Goal: Task Accomplishment & Management: Manage account settings

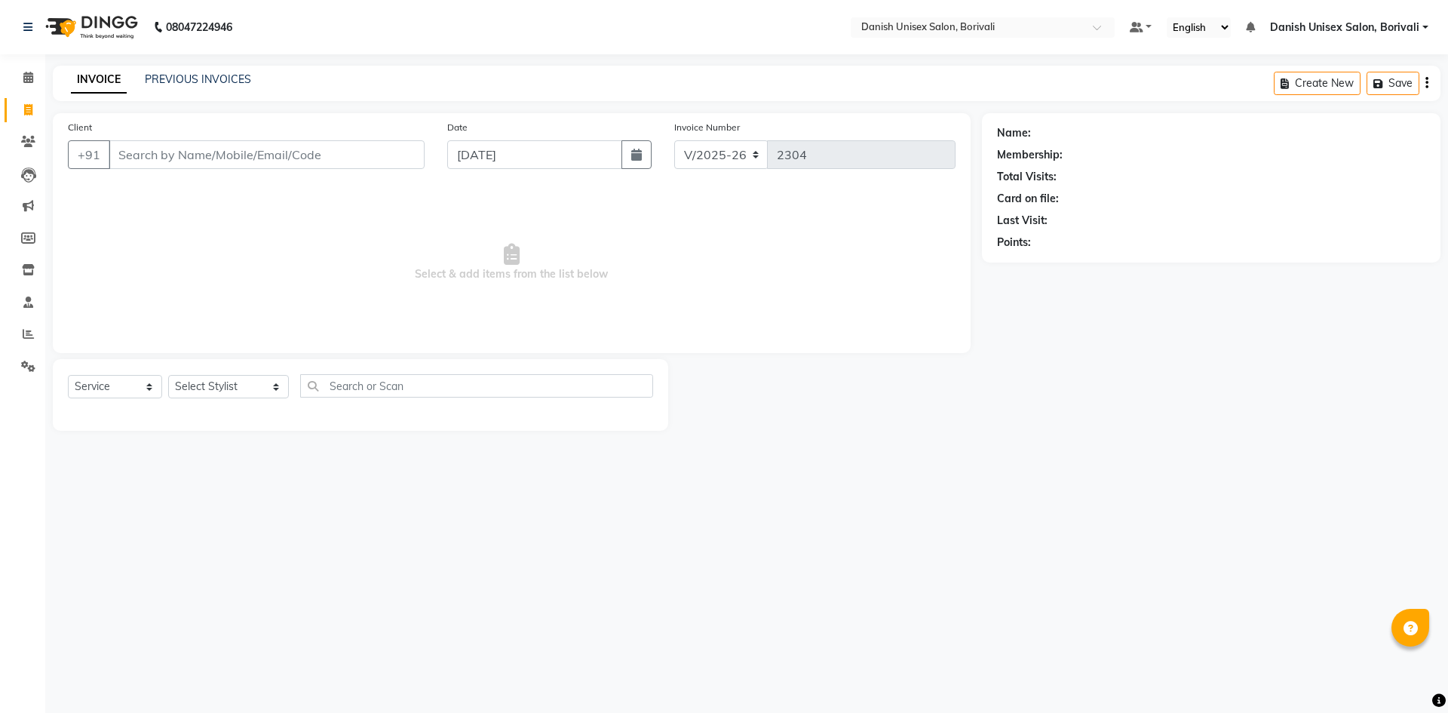
select select "7068"
select select "service"
click at [28, 80] on icon at bounding box center [28, 77] width 10 height 11
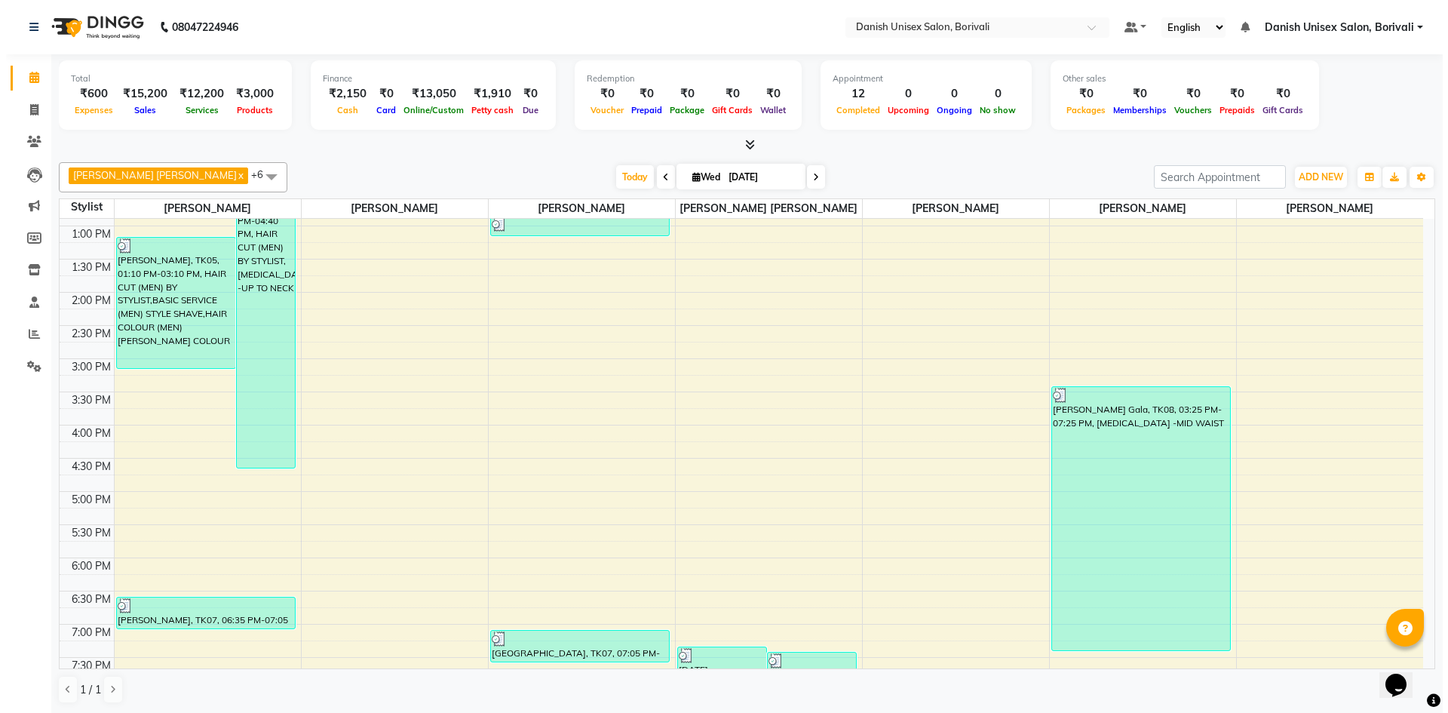
scroll to position [377, 0]
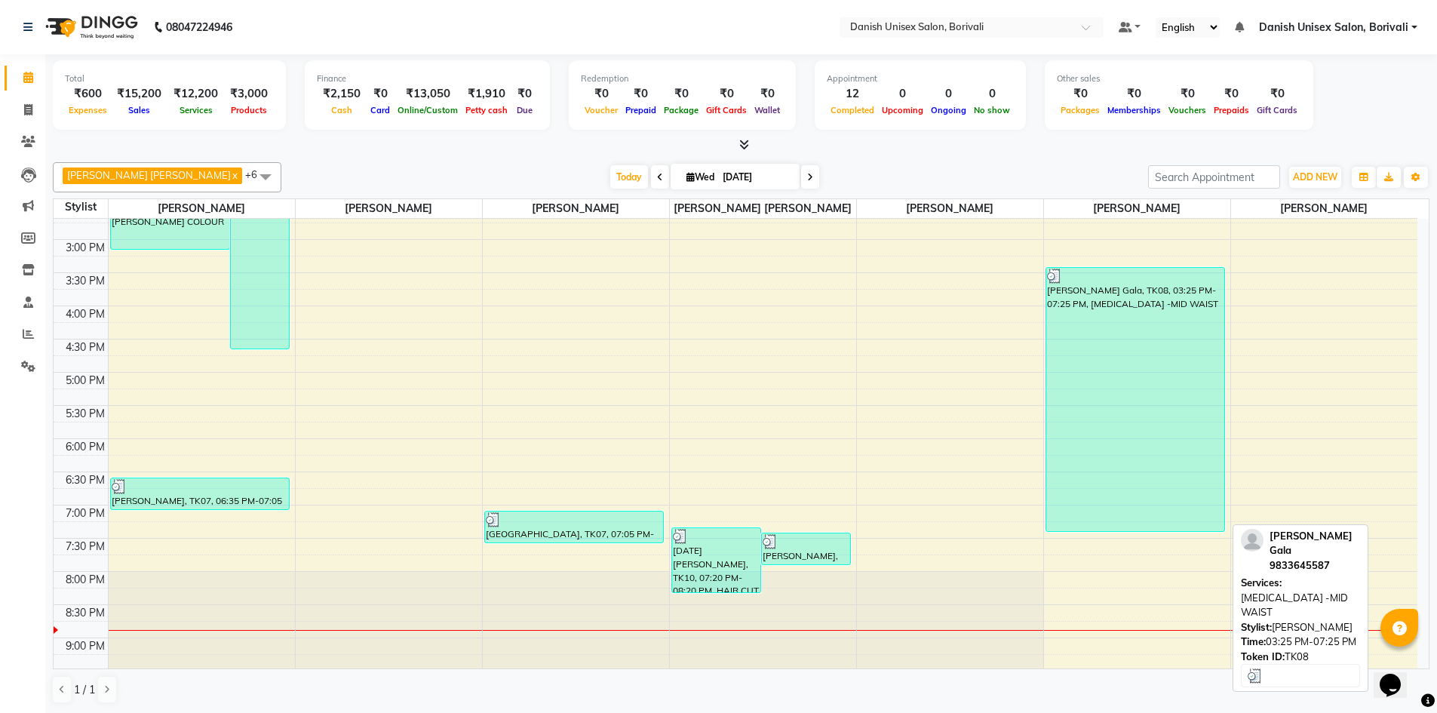
click at [1143, 399] on div "[PERSON_NAME] Gala, TK08, 03:25 PM-07:25 PM, [MEDICAL_DATA] -MID WAIST" at bounding box center [1135, 399] width 179 height 263
select select "3"
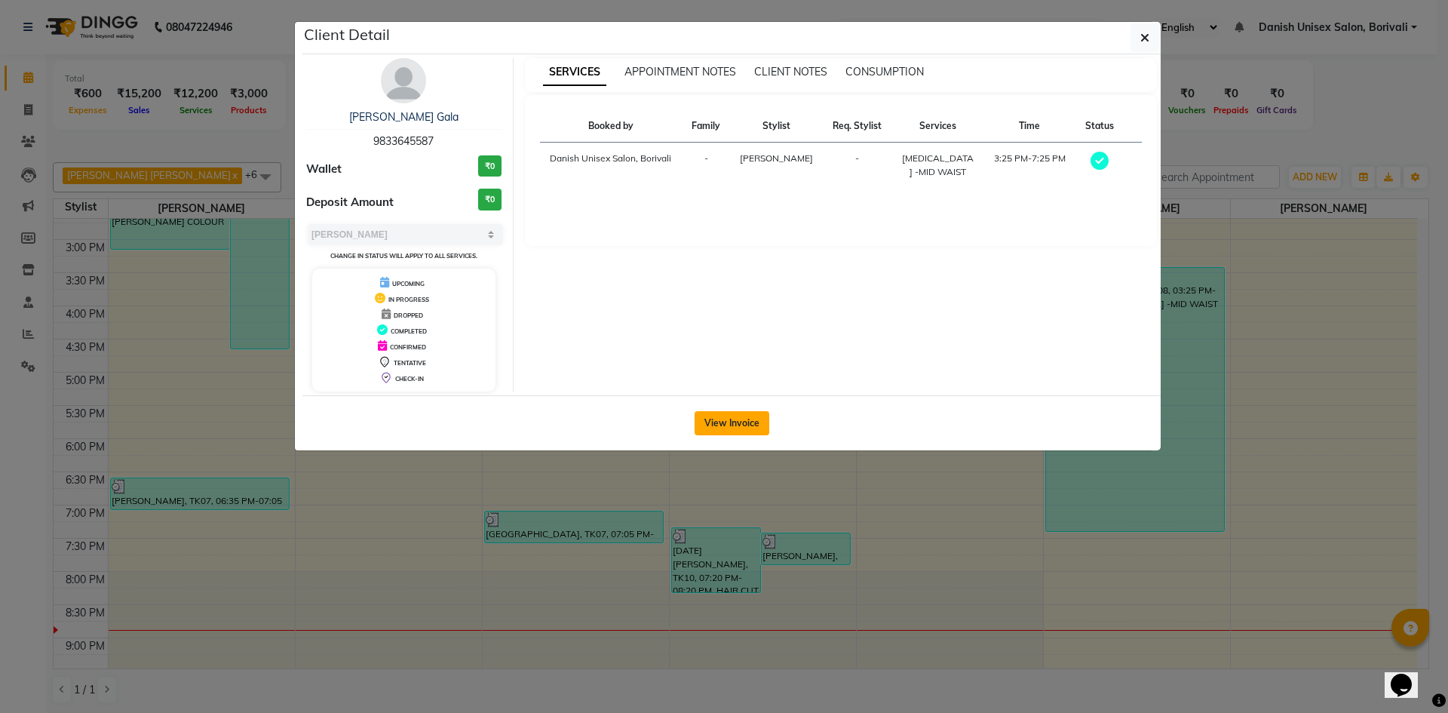
click at [738, 434] on button "View Invoice" at bounding box center [732, 423] width 75 height 24
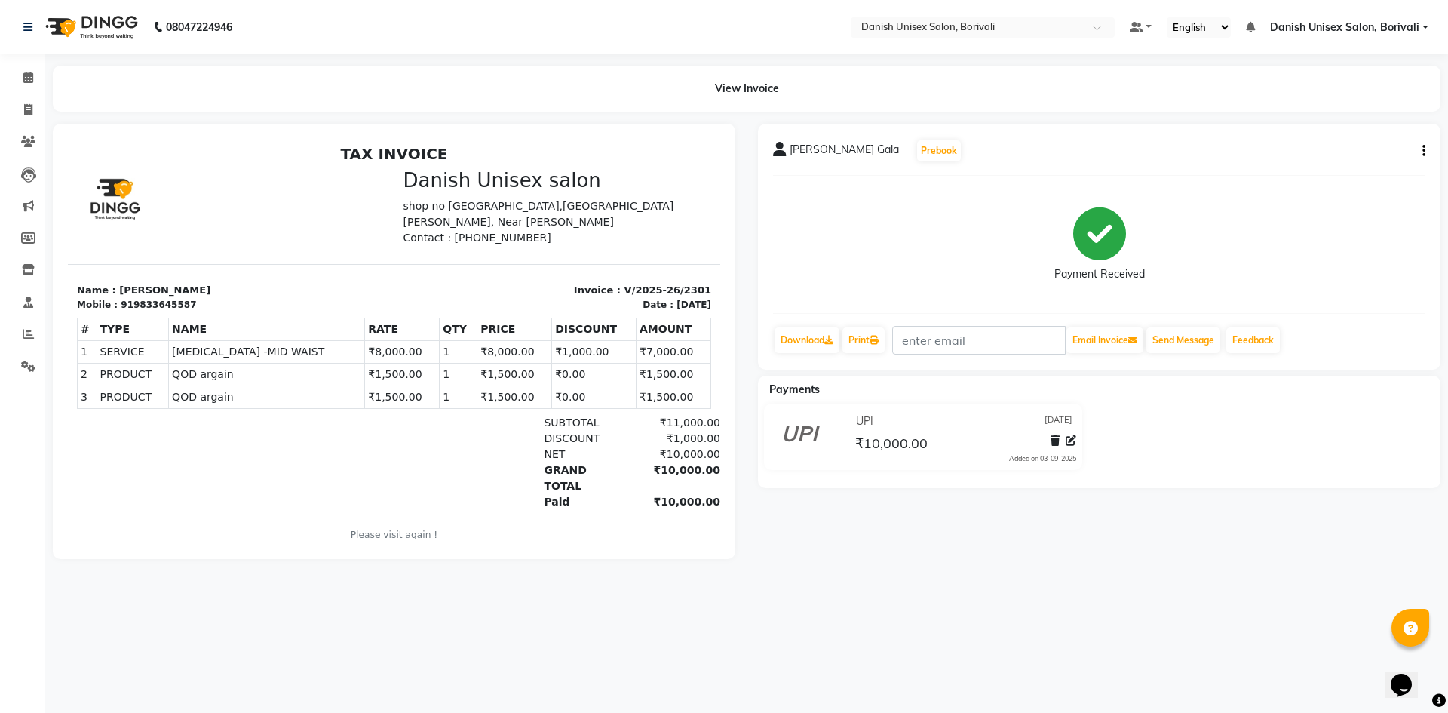
click at [1422, 154] on button "button" at bounding box center [1421, 151] width 9 height 16
click at [1369, 153] on div "Edit Item Staff" at bounding box center [1348, 151] width 103 height 19
select select
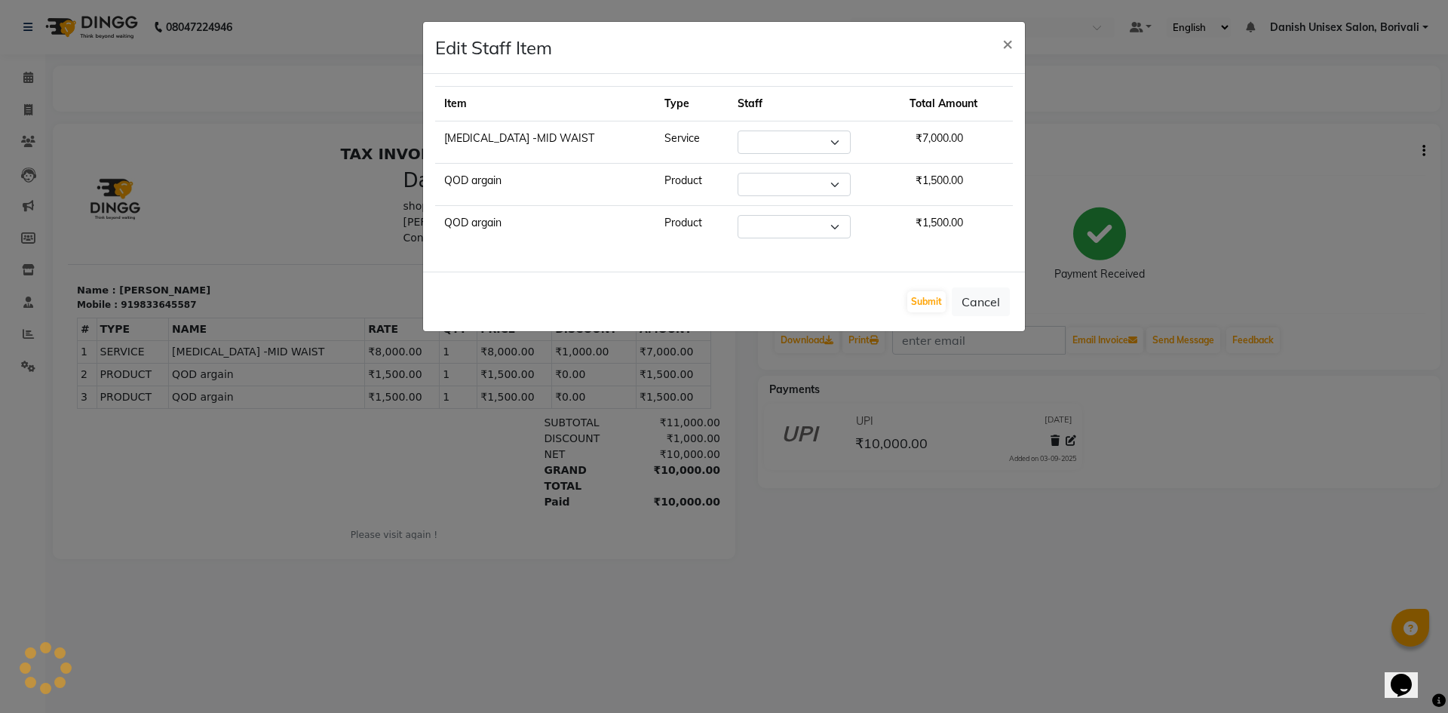
select select "84988"
select select "58927"
select select "84988"
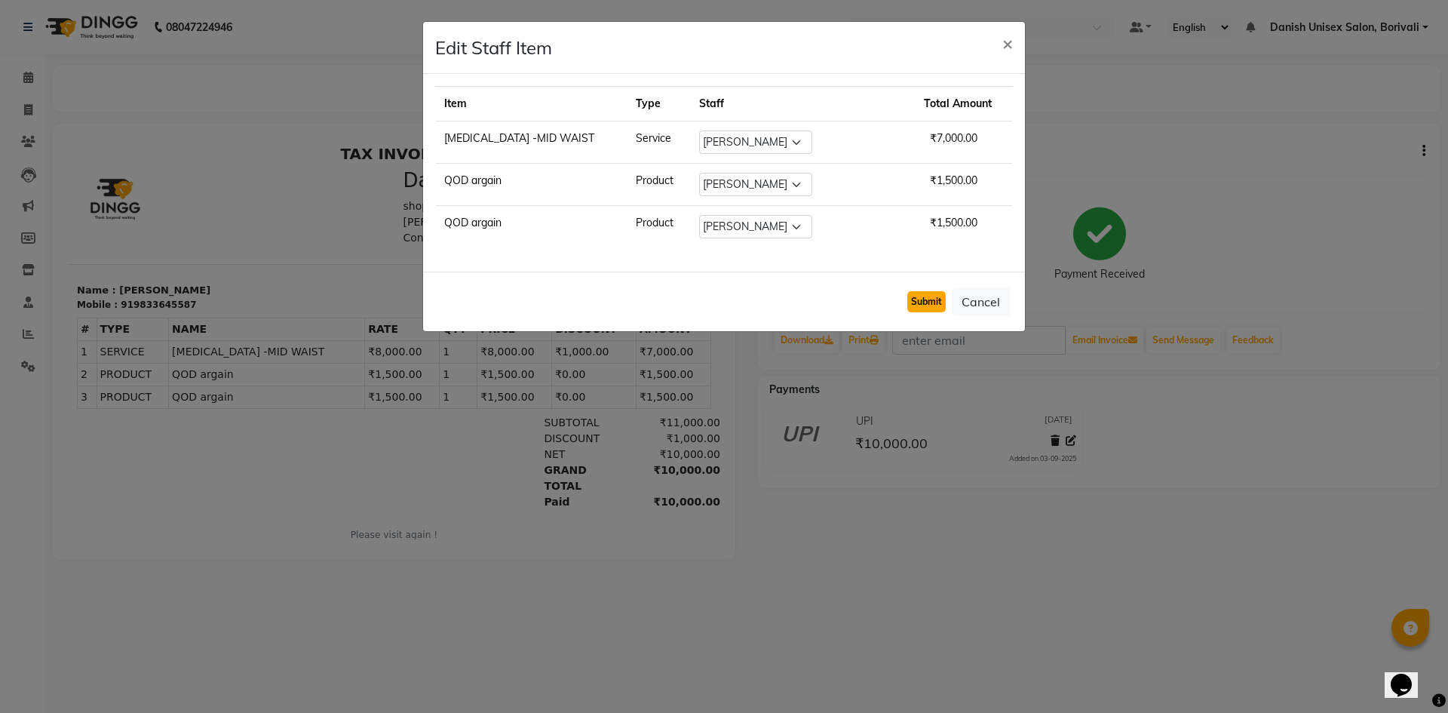
click at [927, 310] on button "Submit" at bounding box center [926, 301] width 38 height 21
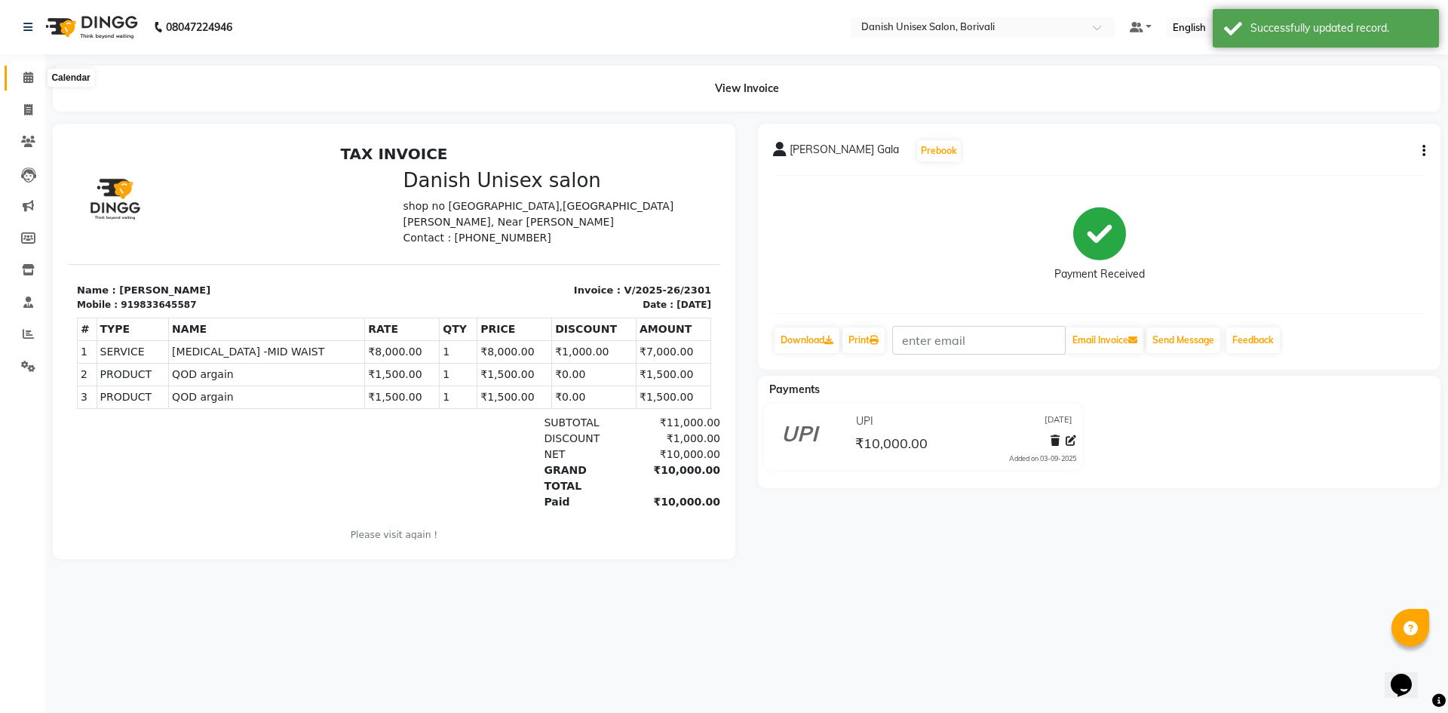
click at [32, 76] on icon at bounding box center [28, 77] width 10 height 11
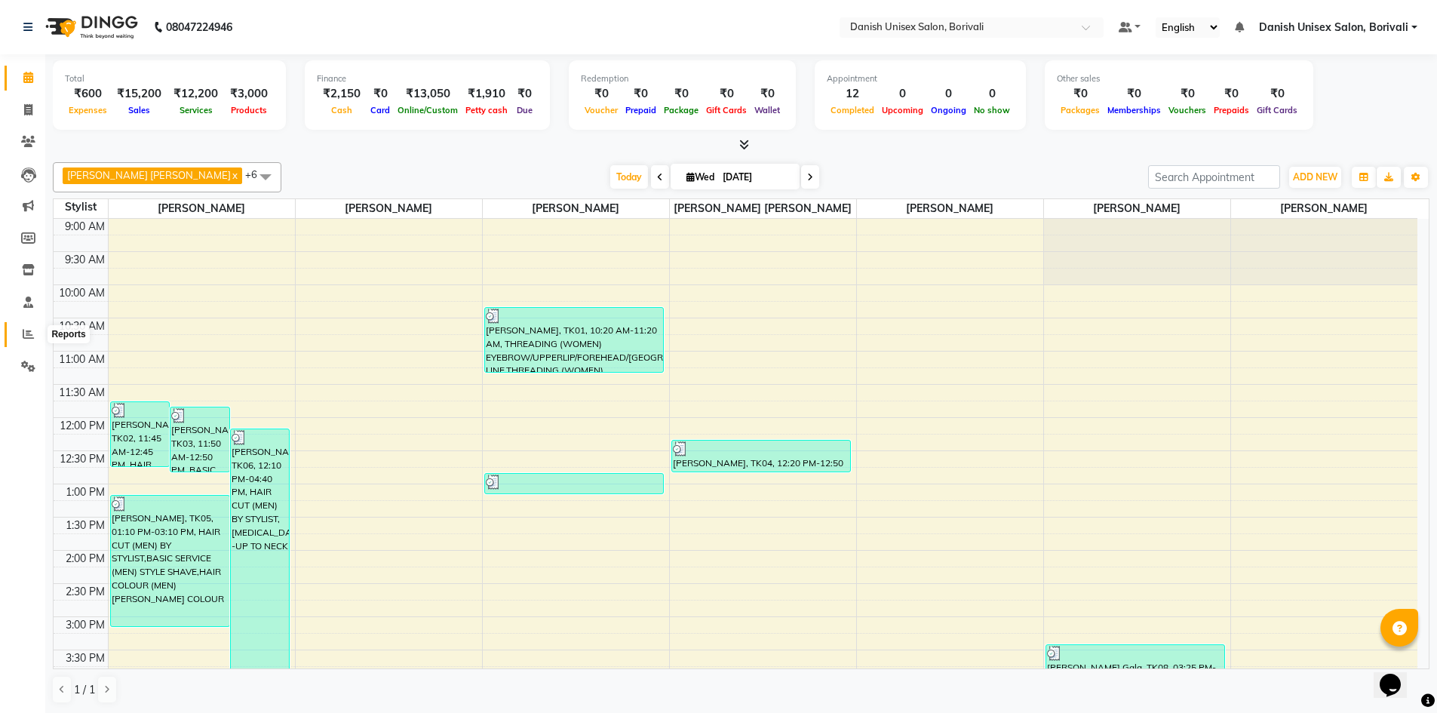
click at [27, 334] on icon at bounding box center [28, 333] width 11 height 11
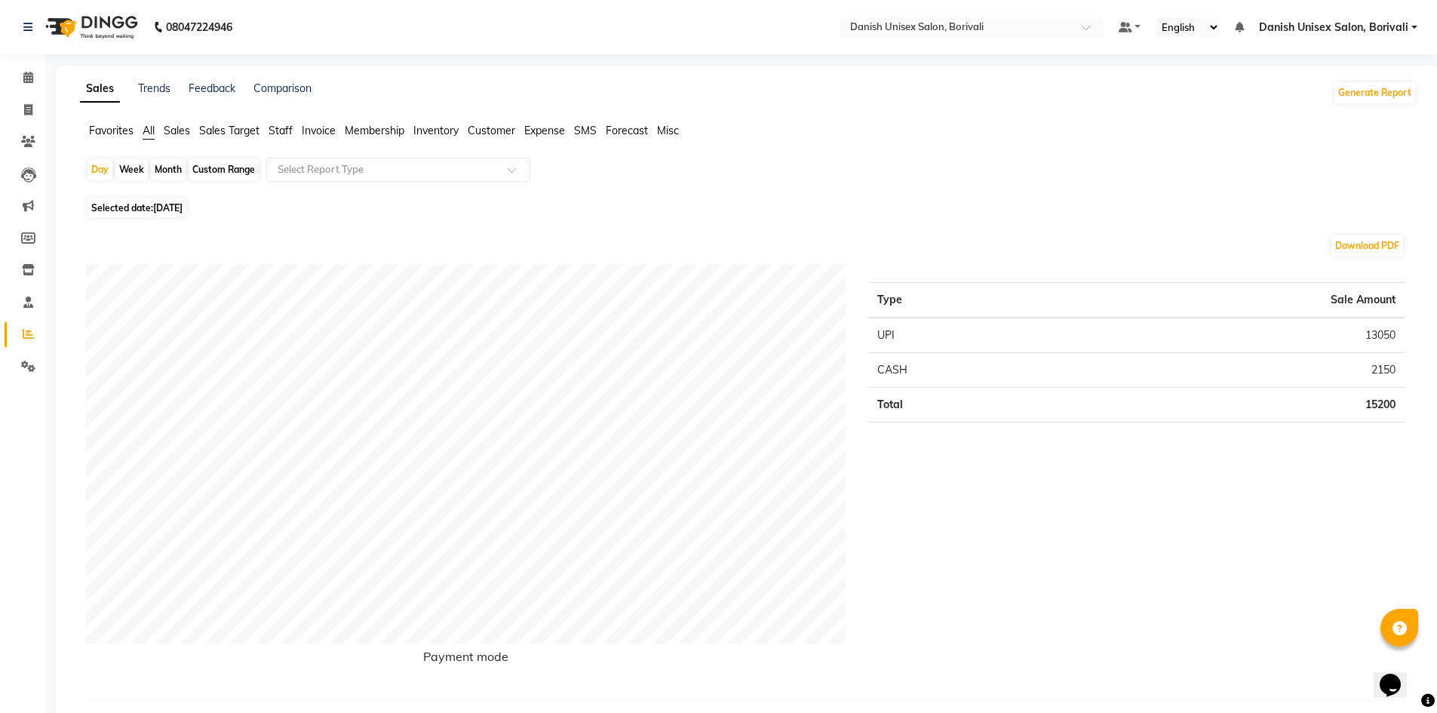
click at [132, 168] on div "Week" at bounding box center [131, 169] width 32 height 21
select select "9"
select select "2025"
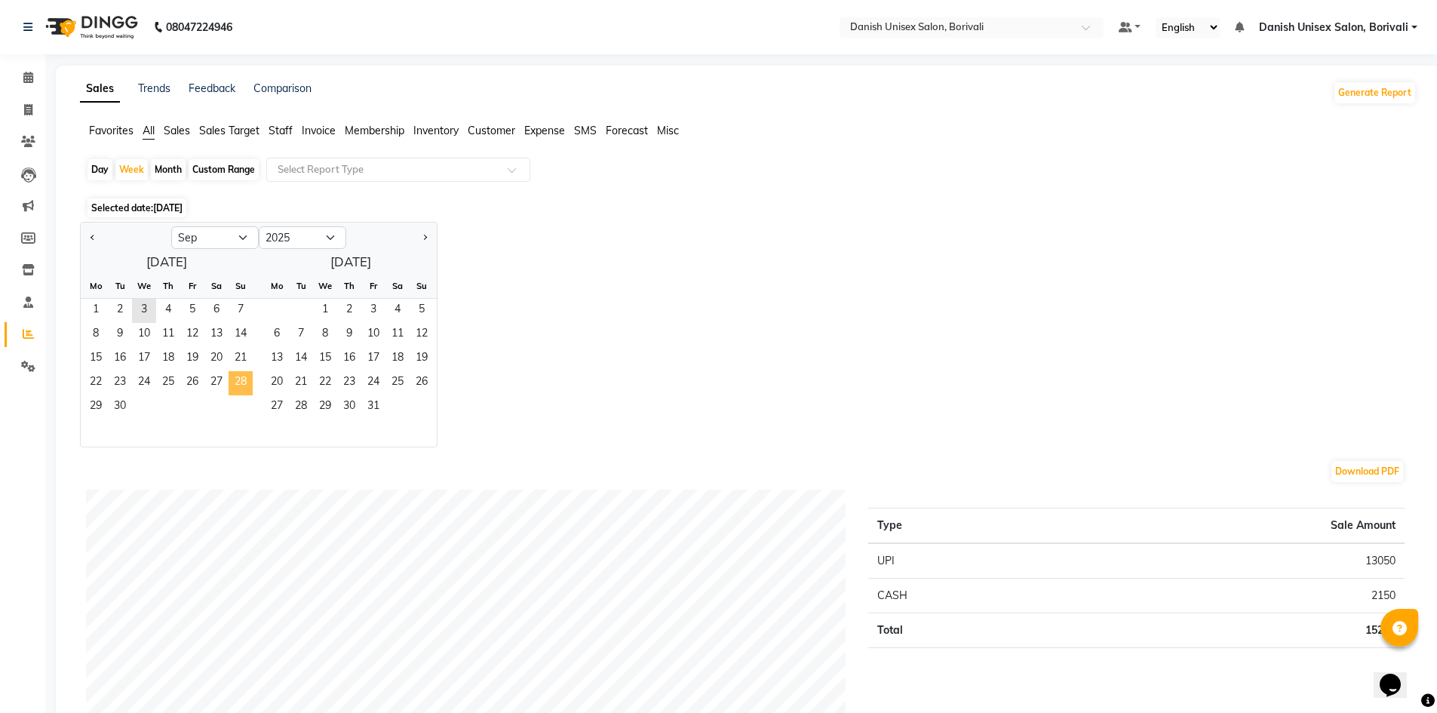
click at [238, 379] on span "28" at bounding box center [241, 383] width 24 height 24
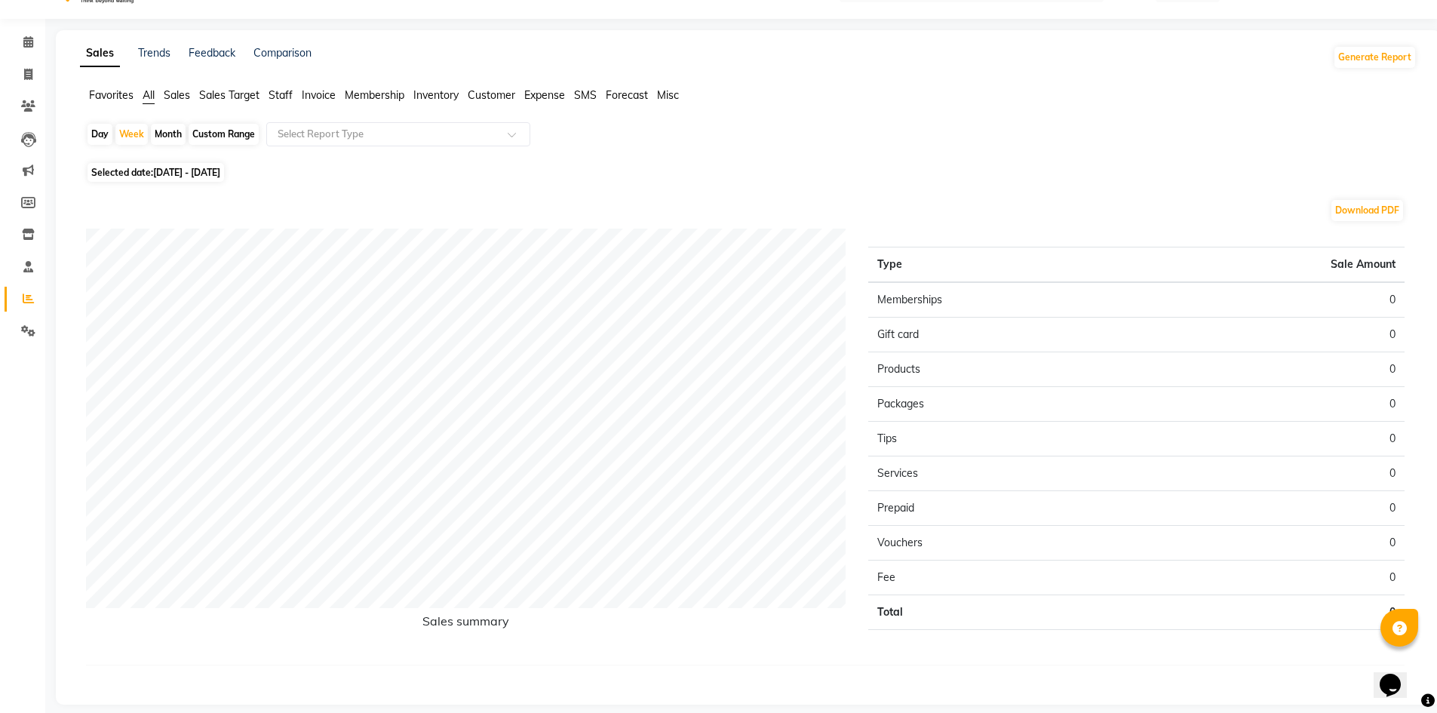
scroll to position [50, 0]
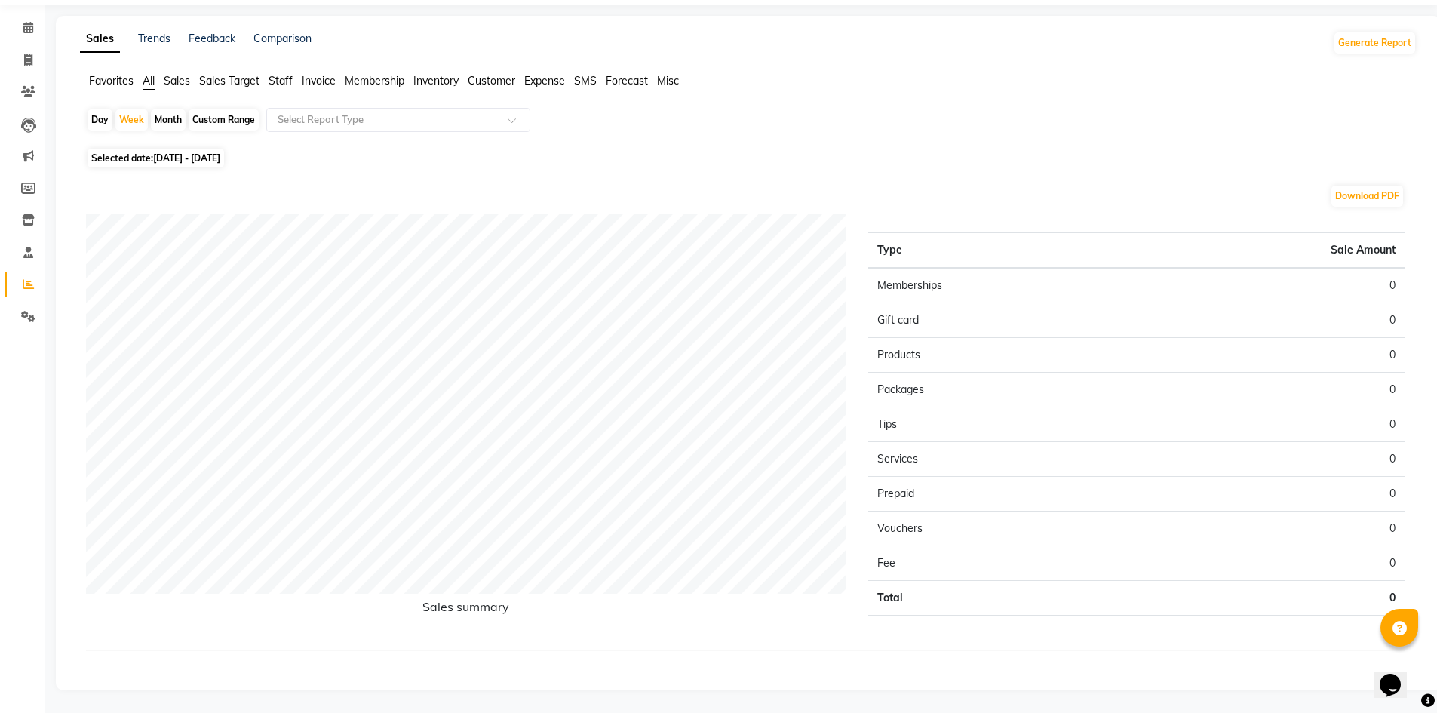
click at [181, 82] on span "Sales" at bounding box center [177, 81] width 26 height 14
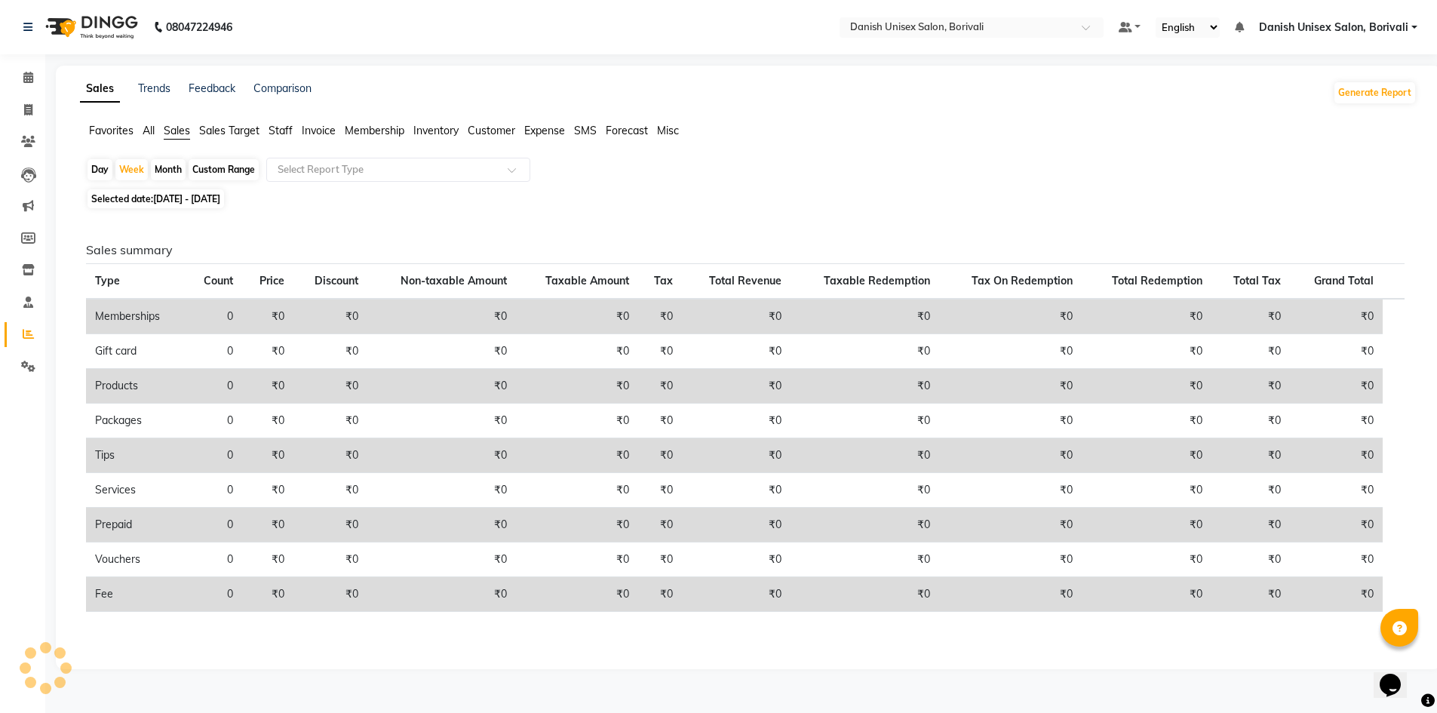
scroll to position [0, 0]
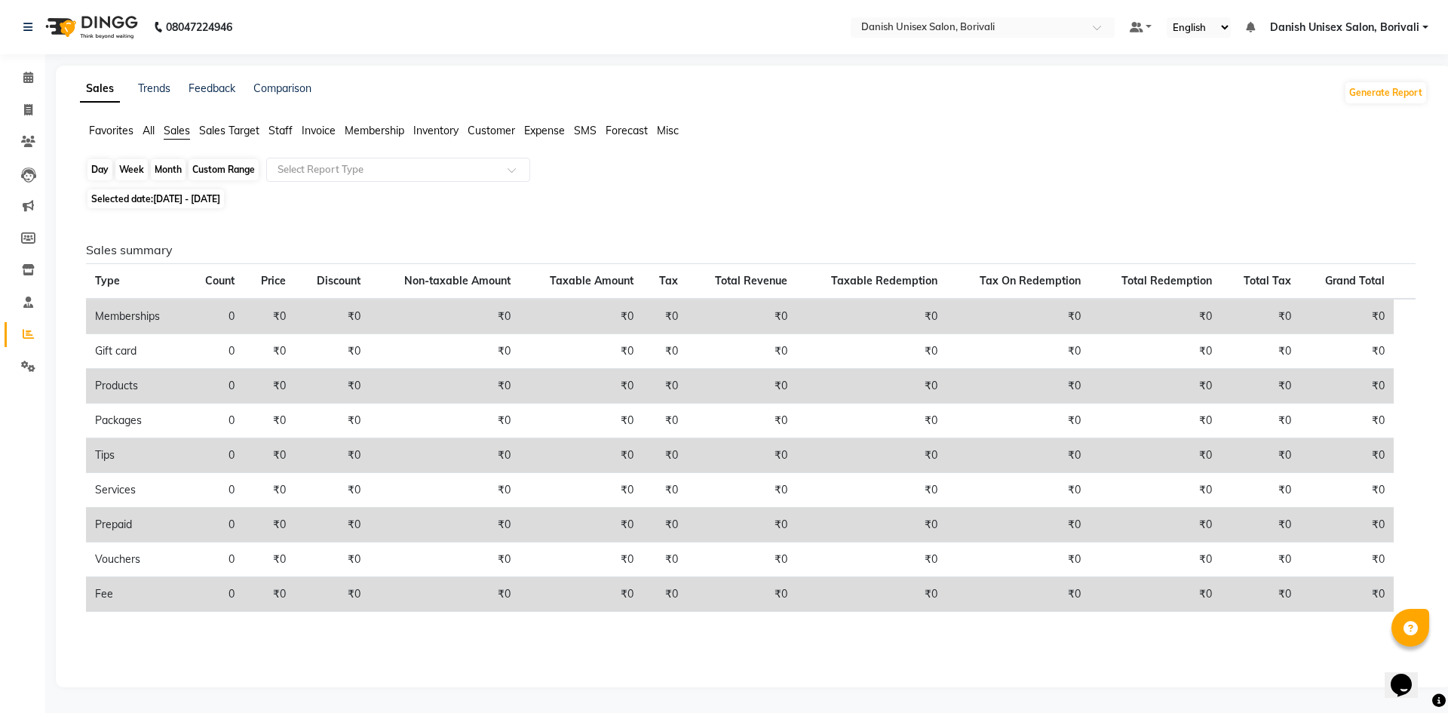
click at [140, 170] on div "Week" at bounding box center [131, 169] width 32 height 21
select select "9"
select select "2025"
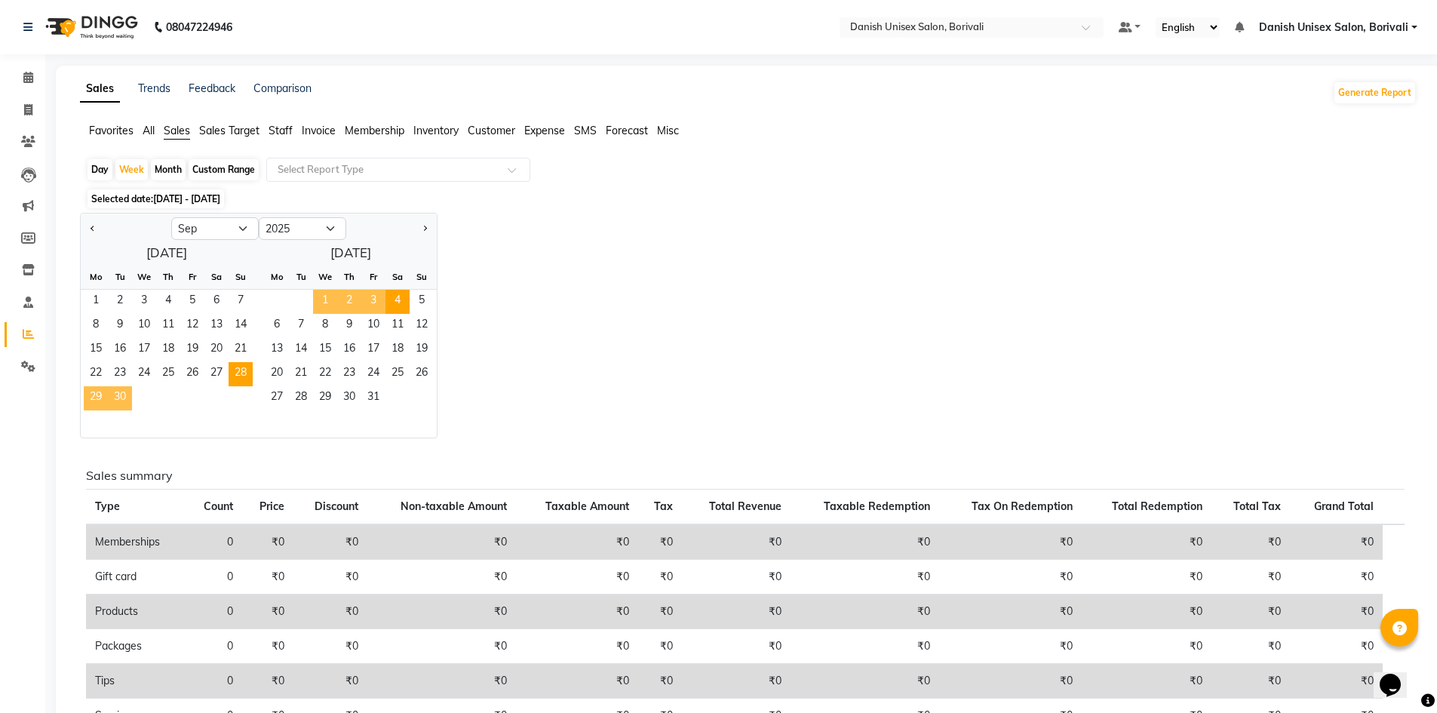
click at [83, 226] on div at bounding box center [126, 228] width 91 height 24
click at [88, 231] on button "Previous month" at bounding box center [93, 228] width 12 height 24
select select "8"
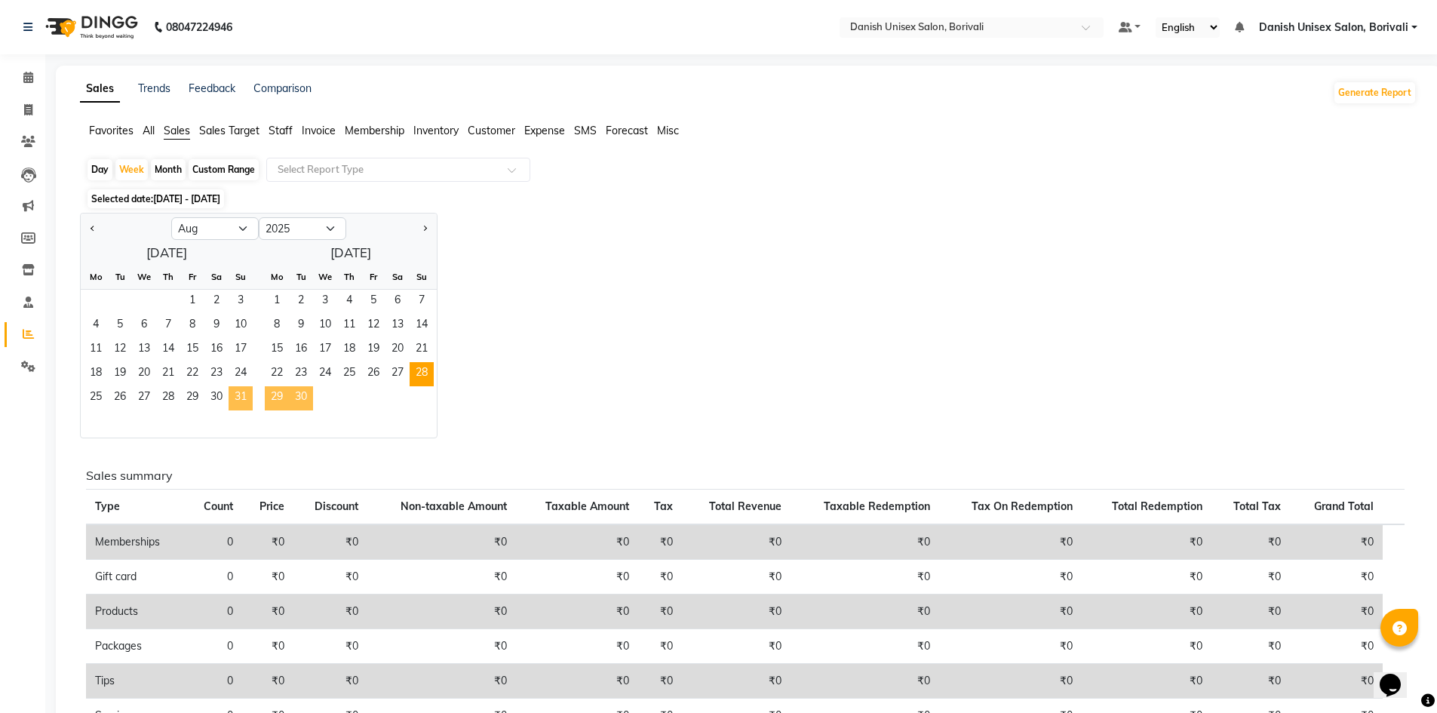
click at [237, 397] on span "31" at bounding box center [241, 398] width 24 height 24
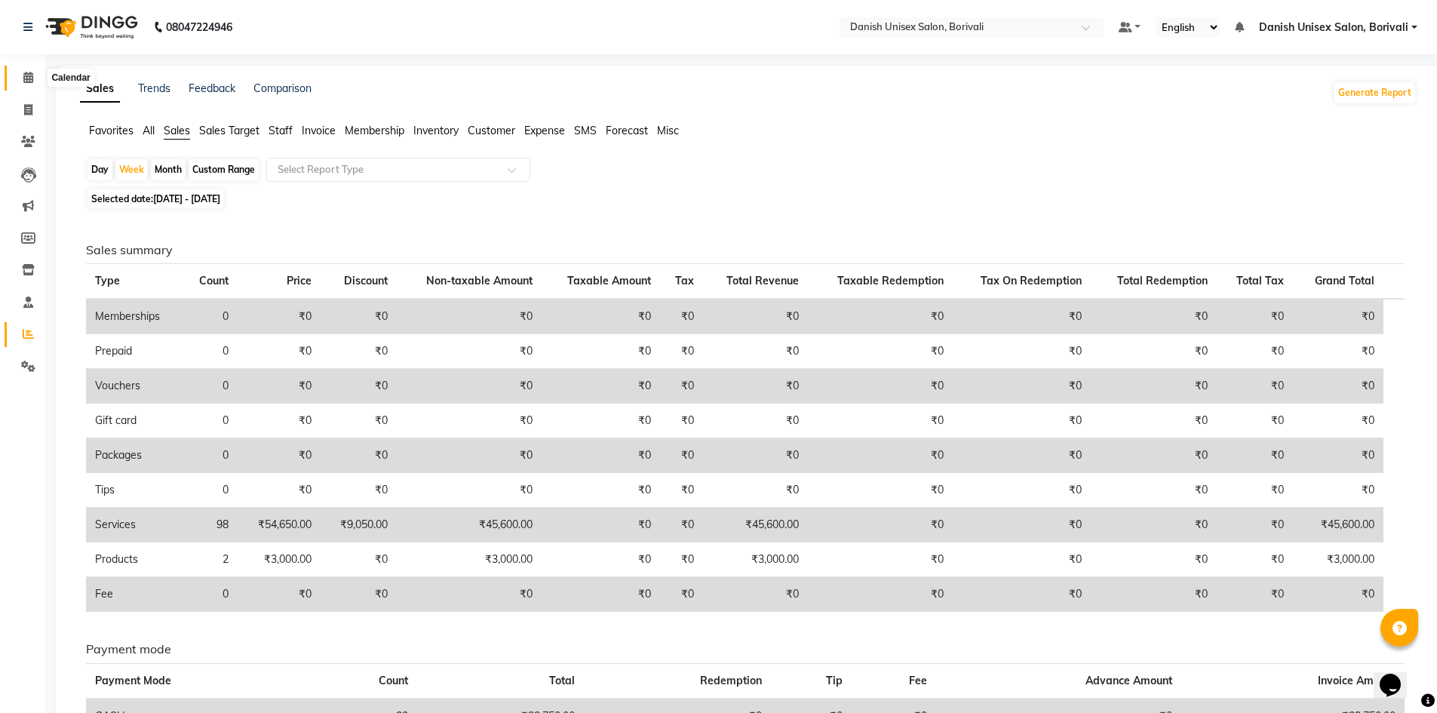
click at [29, 78] on icon at bounding box center [28, 77] width 10 height 11
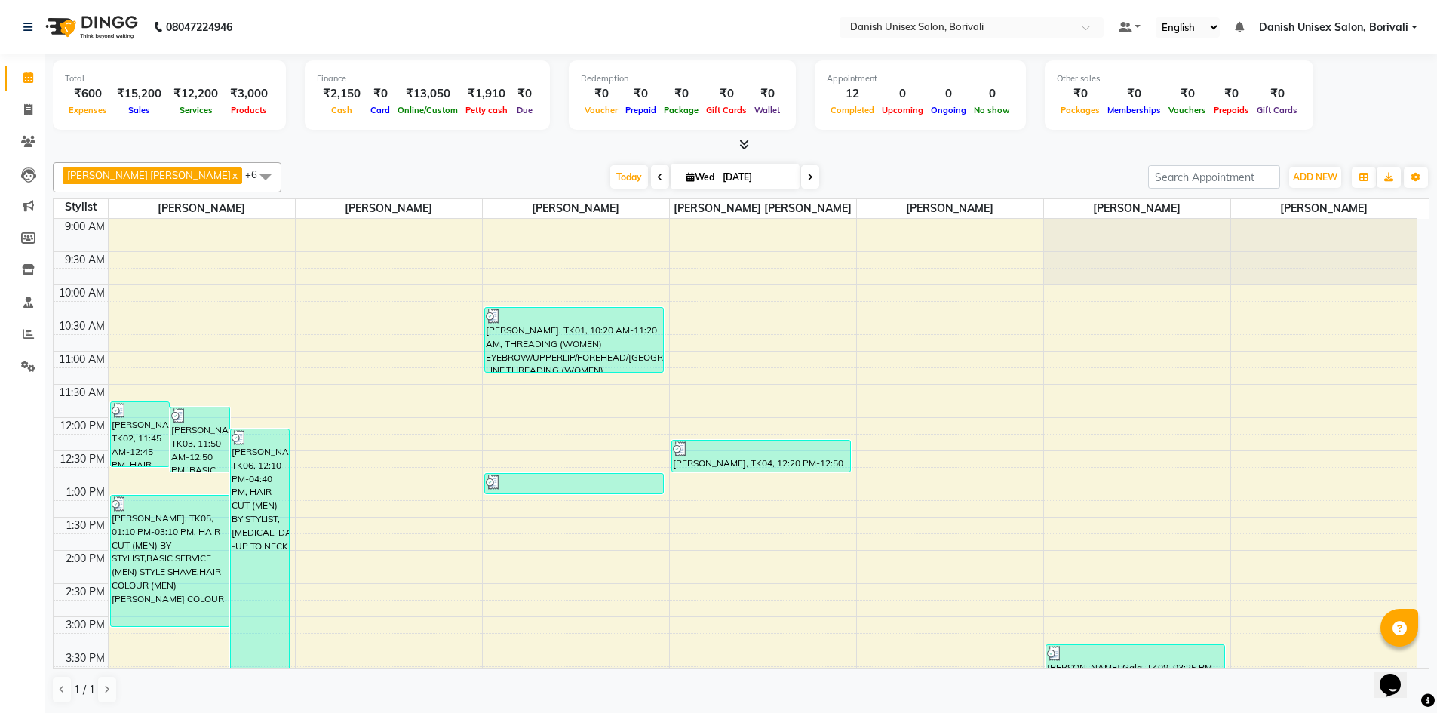
click at [1411, 26] on link "Danish Unisex Salon, Borivali" at bounding box center [1338, 28] width 158 height 16
click at [1366, 106] on link "Sign out" at bounding box center [1340, 103] width 138 height 23
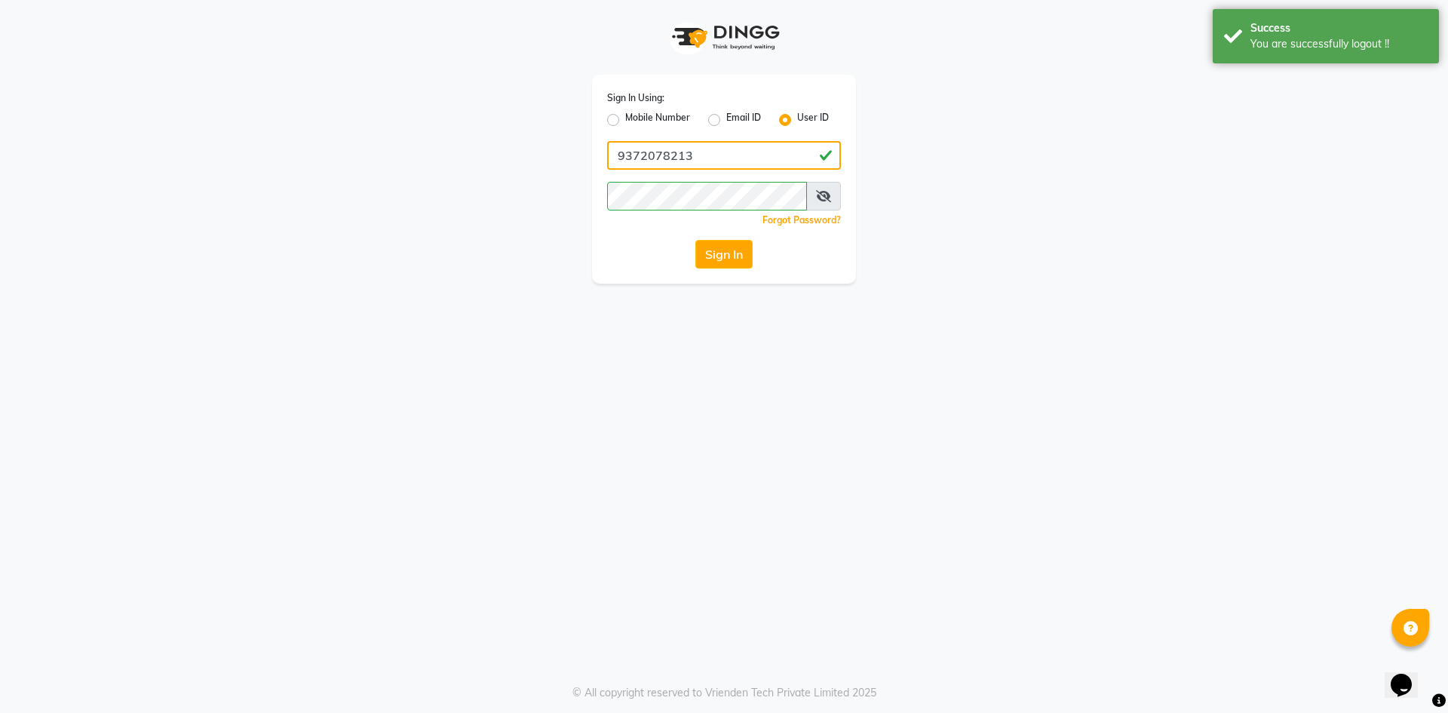
click at [745, 149] on input "9372078213" at bounding box center [724, 155] width 234 height 29
type input "[PERSON_NAME]"
click at [730, 245] on button "Sign In" at bounding box center [723, 254] width 57 height 29
